Goal: Task Accomplishment & Management: Manage account settings

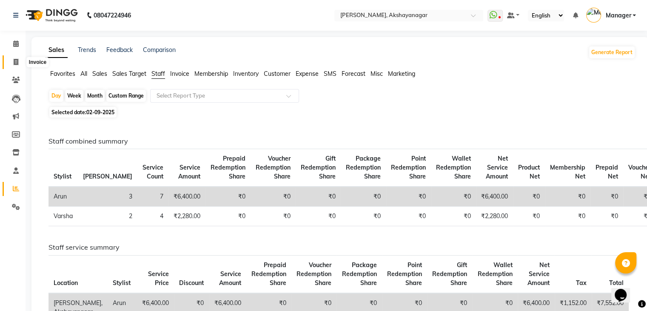
drag, startPoint x: 0, startPoint y: 0, endPoint x: 19, endPoint y: 63, distance: 65.4
click at [19, 63] on span at bounding box center [16, 62] width 15 height 10
select select "service"
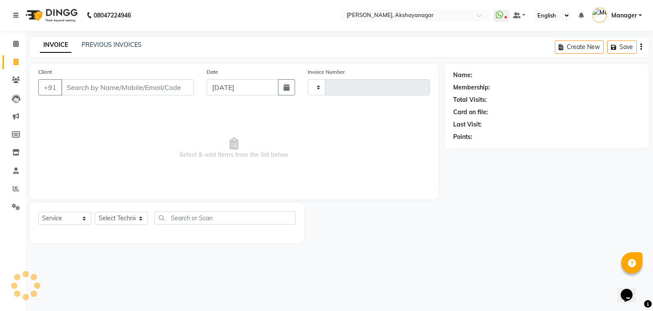
type input "0601"
select select "7395"
click at [72, 90] on input "Client" at bounding box center [127, 87] width 133 height 16
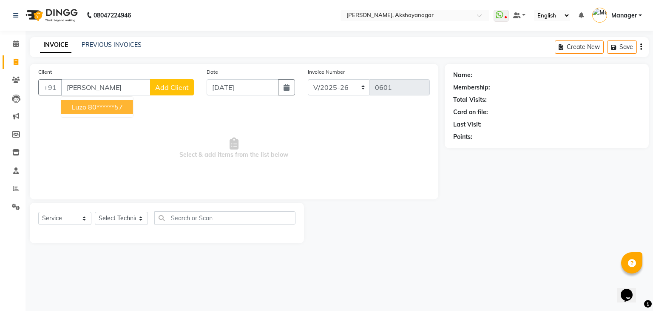
click at [100, 109] on ngb-highlight "80******57" at bounding box center [105, 107] width 35 height 9
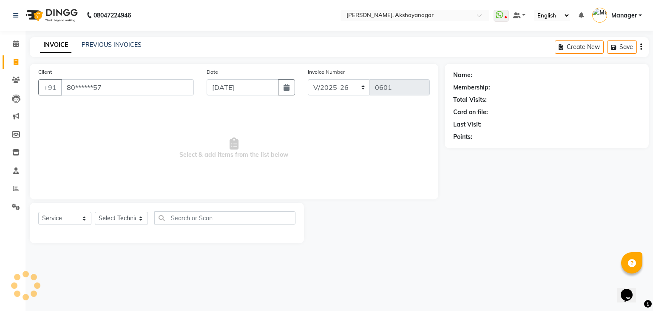
type input "80******57"
select select "1: Object"
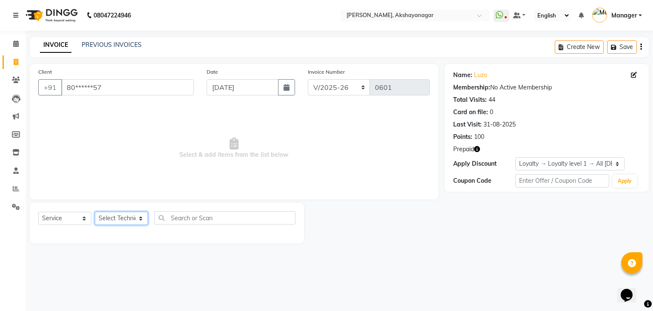
click at [123, 217] on select "Select Technician Arun Manager [PERSON_NAME]" at bounding box center [121, 217] width 53 height 13
click at [339, 174] on span "Select & add items from the list below" at bounding box center [234, 148] width 392 height 85
click at [477, 148] on icon "button" at bounding box center [477, 149] width 6 height 6
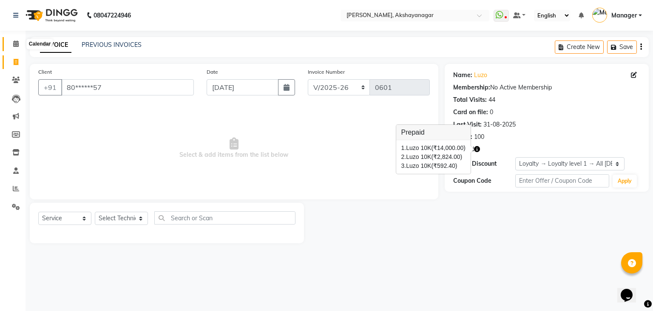
click at [17, 46] on icon at bounding box center [16, 43] width 6 height 6
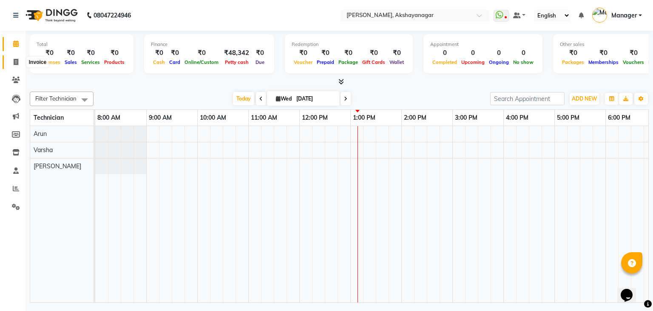
click at [17, 65] on icon at bounding box center [16, 62] width 5 height 6
select select "service"
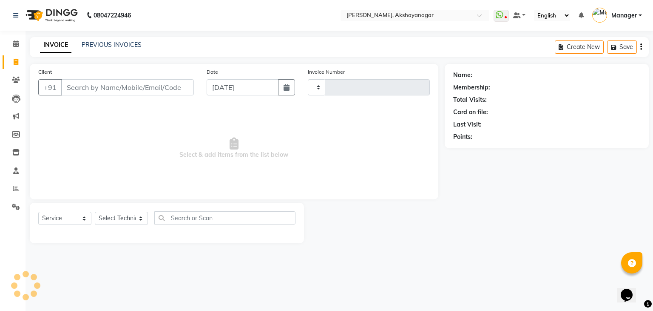
type input "0601"
select select "7395"
click at [83, 91] on input "Client" at bounding box center [127, 87] width 133 height 16
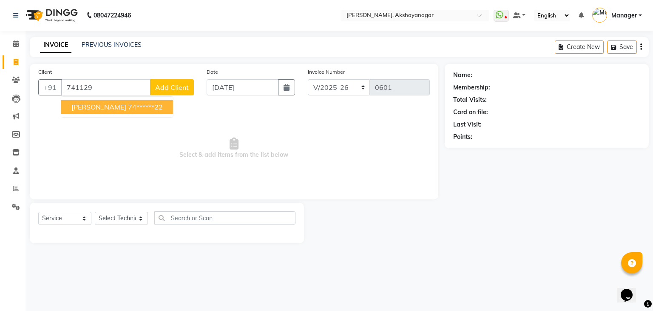
click at [99, 110] on span "[PERSON_NAME]" at bounding box center [98, 107] width 55 height 9
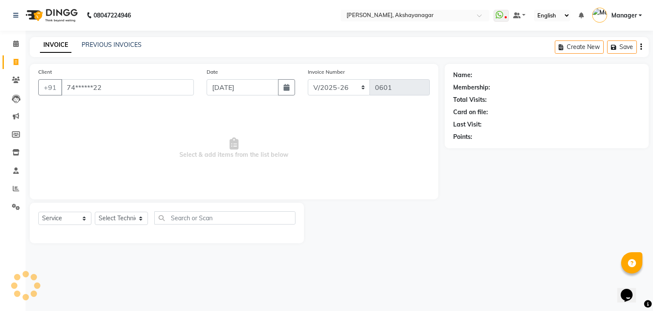
type input "74******22"
select select "1: Object"
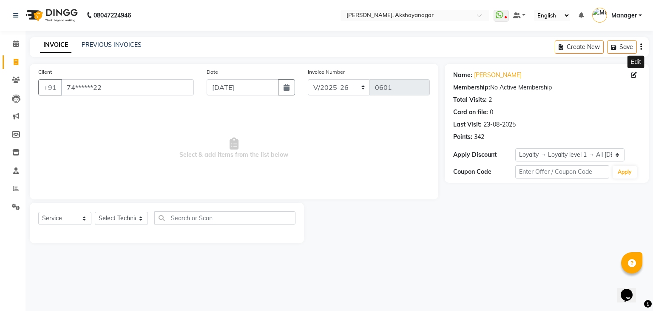
click at [633, 77] on icon at bounding box center [634, 75] width 6 height 6
select select "21"
select select "[DEMOGRAPHIC_DATA]"
select select "50504"
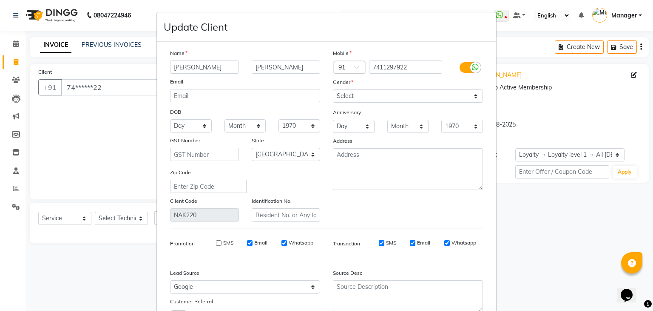
click at [533, 240] on ngb-modal-window "Update Client Name Alpita Gupta Email DOB Day 01 02 03 04 05 06 07 08 09 10 11 …" at bounding box center [326, 155] width 653 height 311
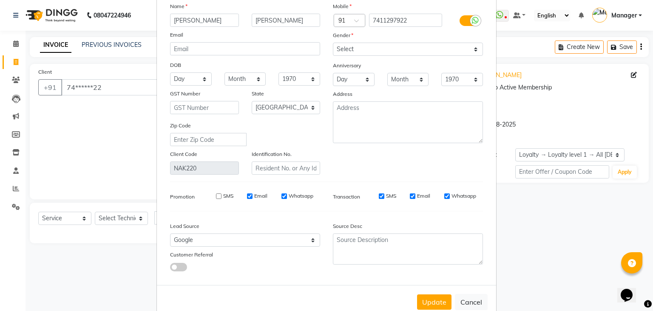
scroll to position [71, 0]
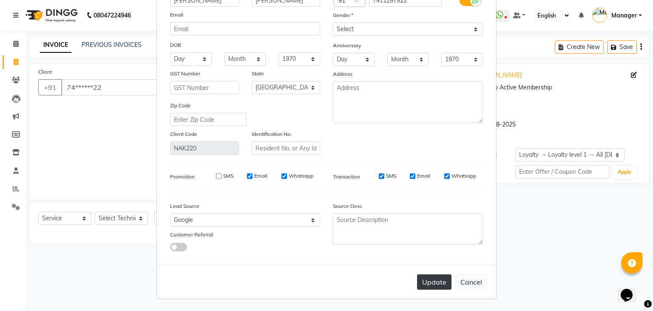
click at [431, 281] on button "Update" at bounding box center [434, 281] width 34 height 15
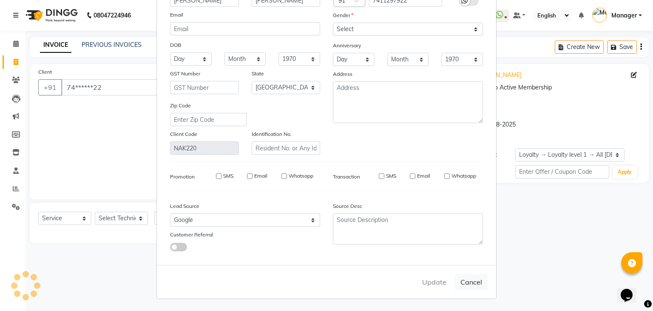
select select
select select "null"
select select
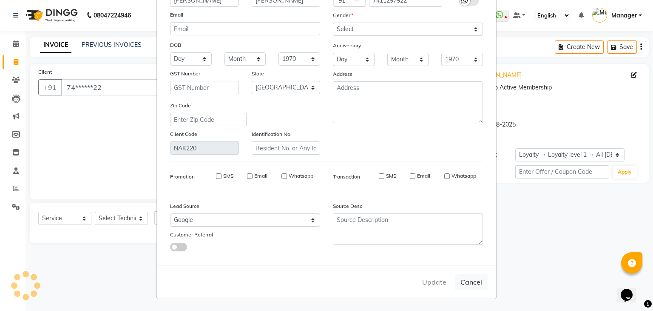
select select
checkbox input "false"
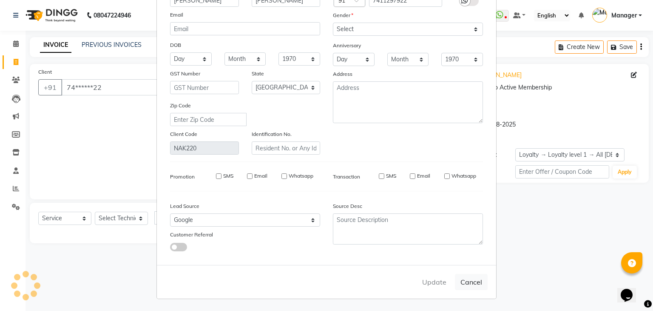
checkbox input "false"
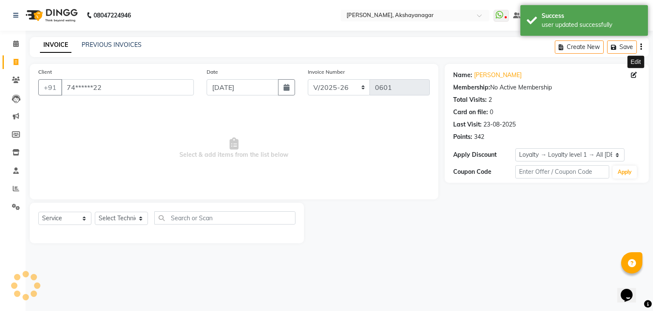
select select "1: Object"
click at [502, 77] on link "[PERSON_NAME]" at bounding box center [498, 75] width 48 height 9
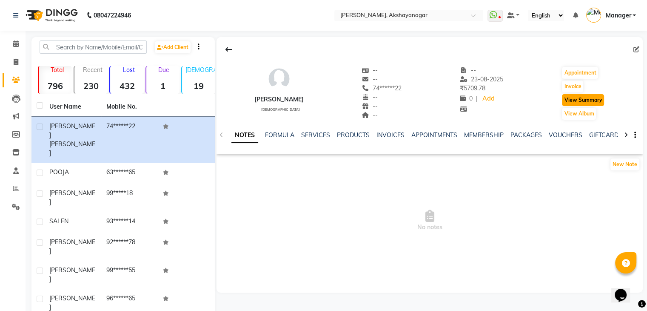
click at [580, 101] on button "View Summary" at bounding box center [583, 100] width 42 height 12
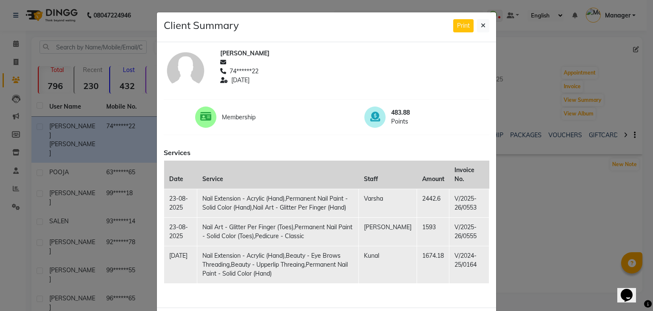
click at [444, 125] on span "Points" at bounding box center [424, 121] width 67 height 9
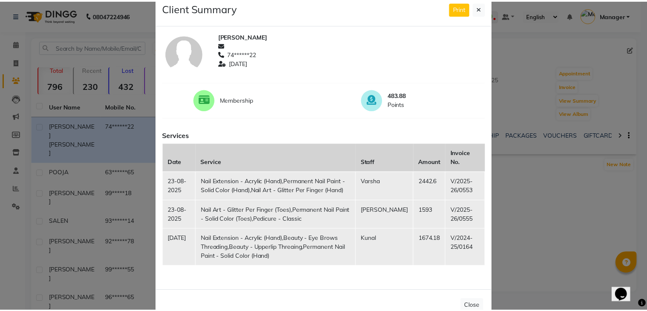
scroll to position [29, 0]
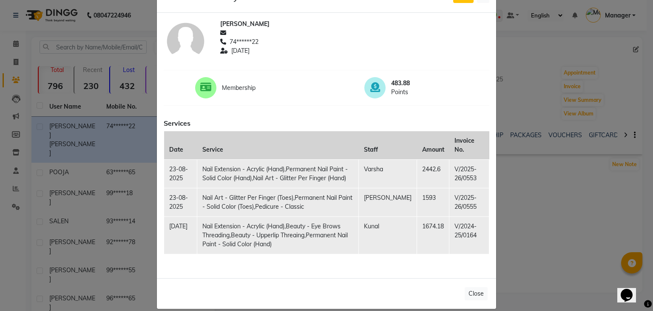
click at [339, 195] on td "Nail Art - Glitter Per Finger (Toes),Permanent Nail Paint - Solid Color (Toes),…" at bounding box center [278, 202] width 162 height 29
click at [400, 278] on div "Close" at bounding box center [326, 293] width 339 height 31
click at [561, 95] on ngb-modal-window "Client Summary Print [PERSON_NAME] 74******22 [DATE] Membership 483.88 Points S…" at bounding box center [326, 155] width 653 height 311
click at [470, 287] on button "Close" at bounding box center [476, 293] width 23 height 13
